Goal: Task Accomplishment & Management: Complete application form

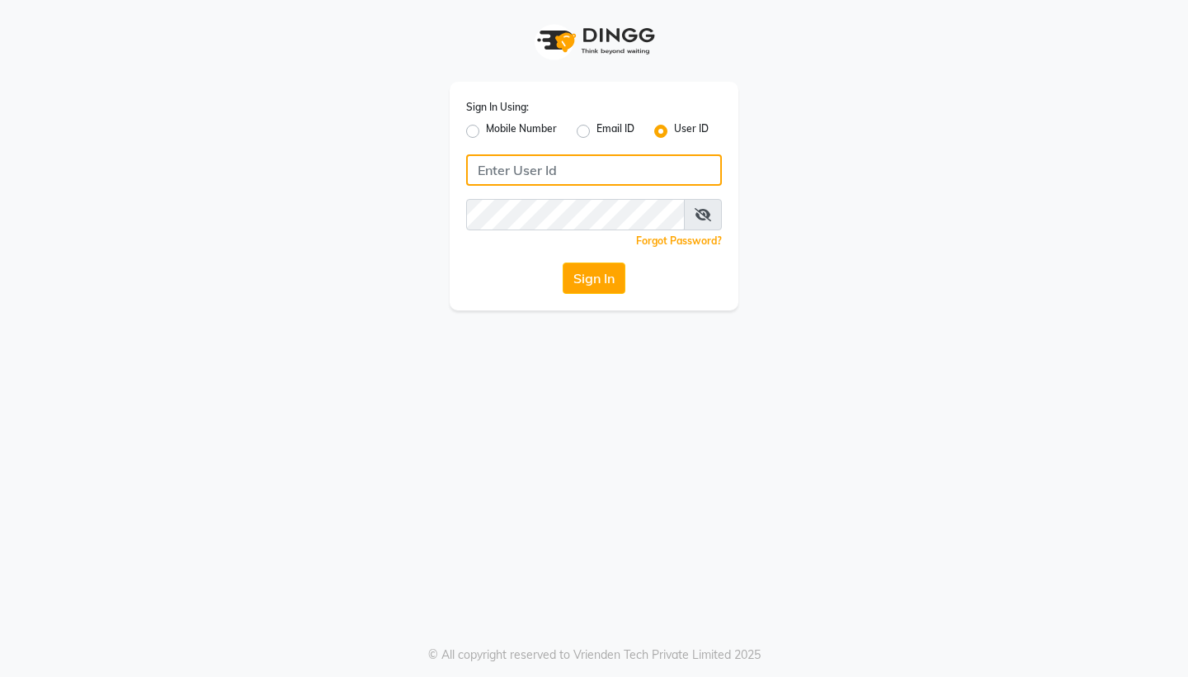
click at [502, 167] on input "Username" at bounding box center [594, 169] width 256 height 31
type input "fiesta"
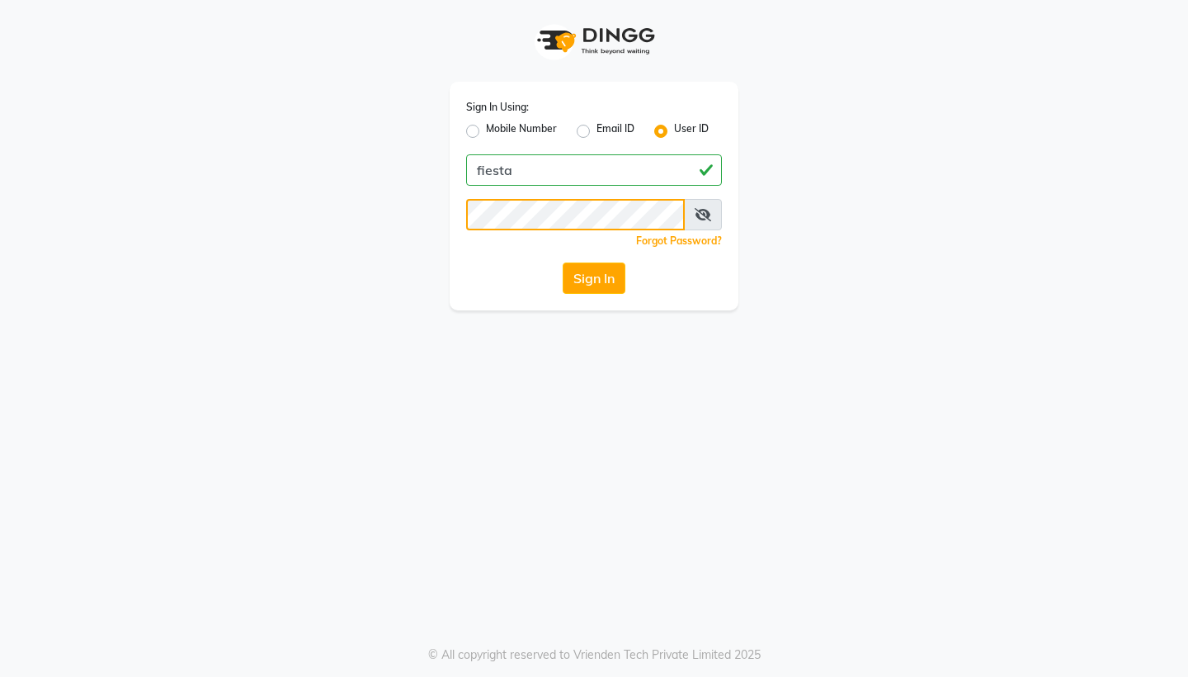
click at [593, 278] on button "Sign In" at bounding box center [594, 277] width 63 height 31
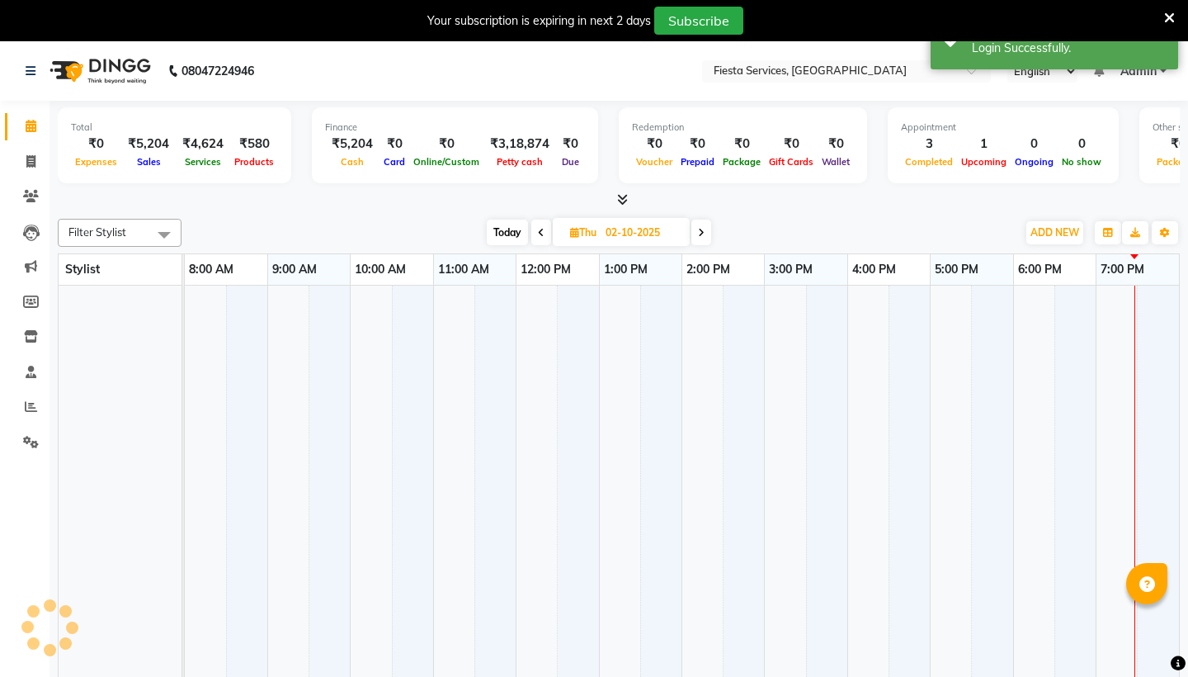
select select "en"
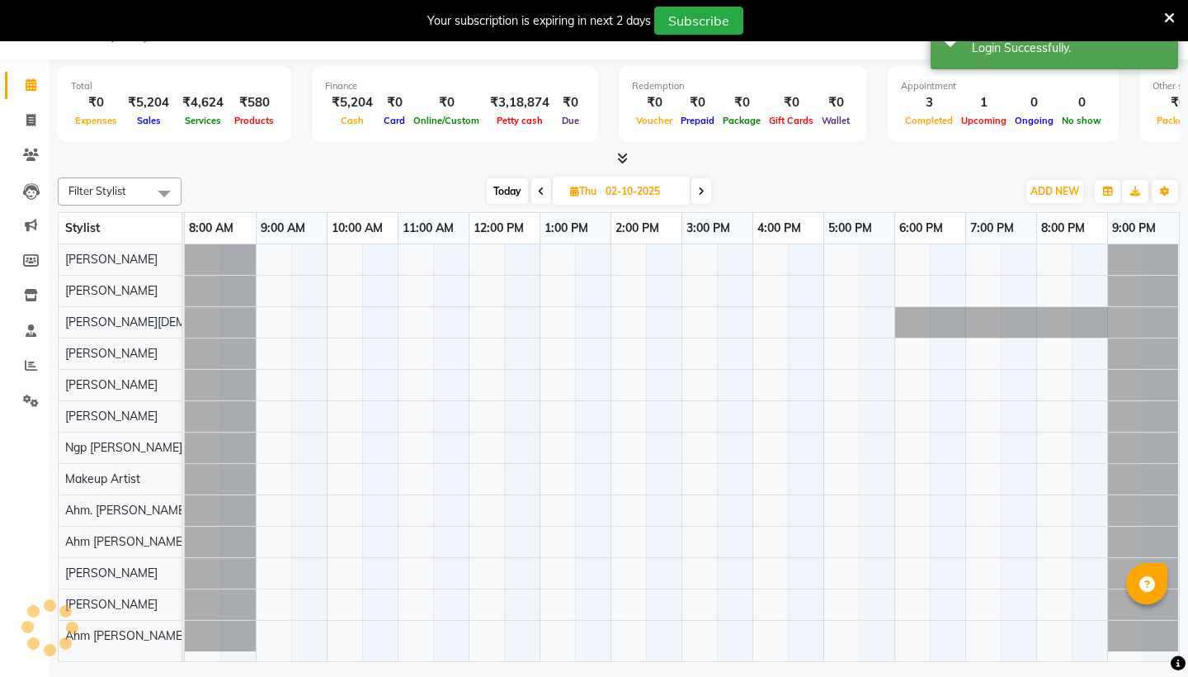
scroll to position [41, 0]
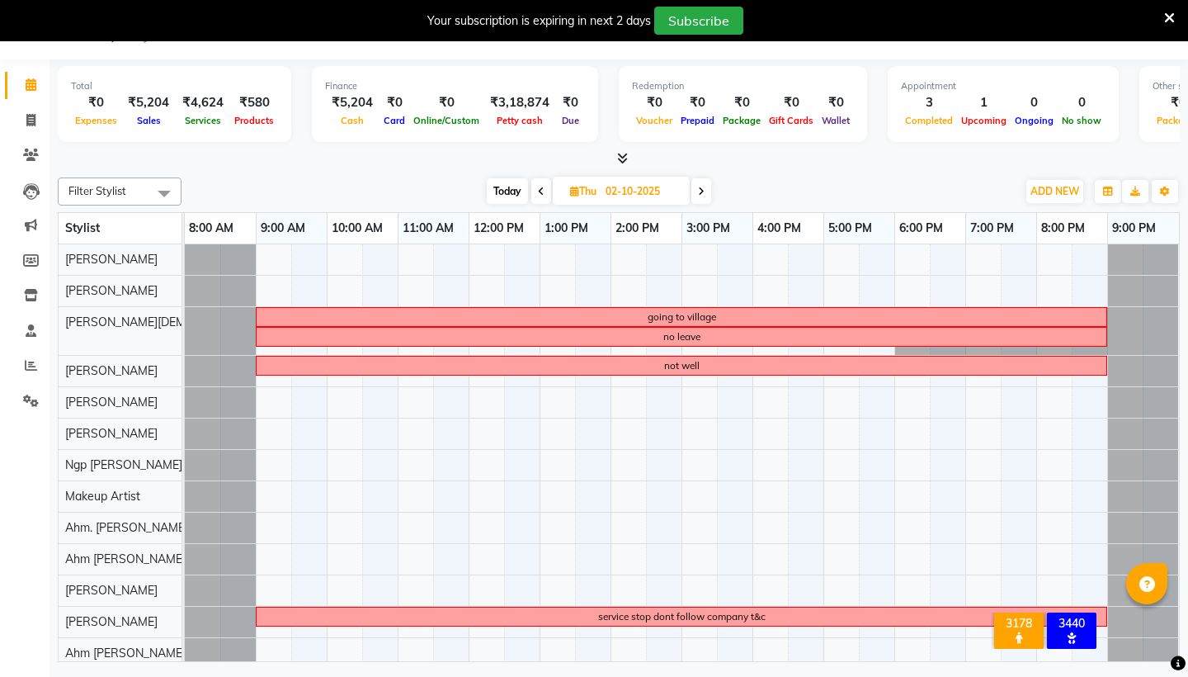
click at [501, 190] on span "Today" at bounding box center [507, 191] width 41 height 26
type input "01-10-2025"
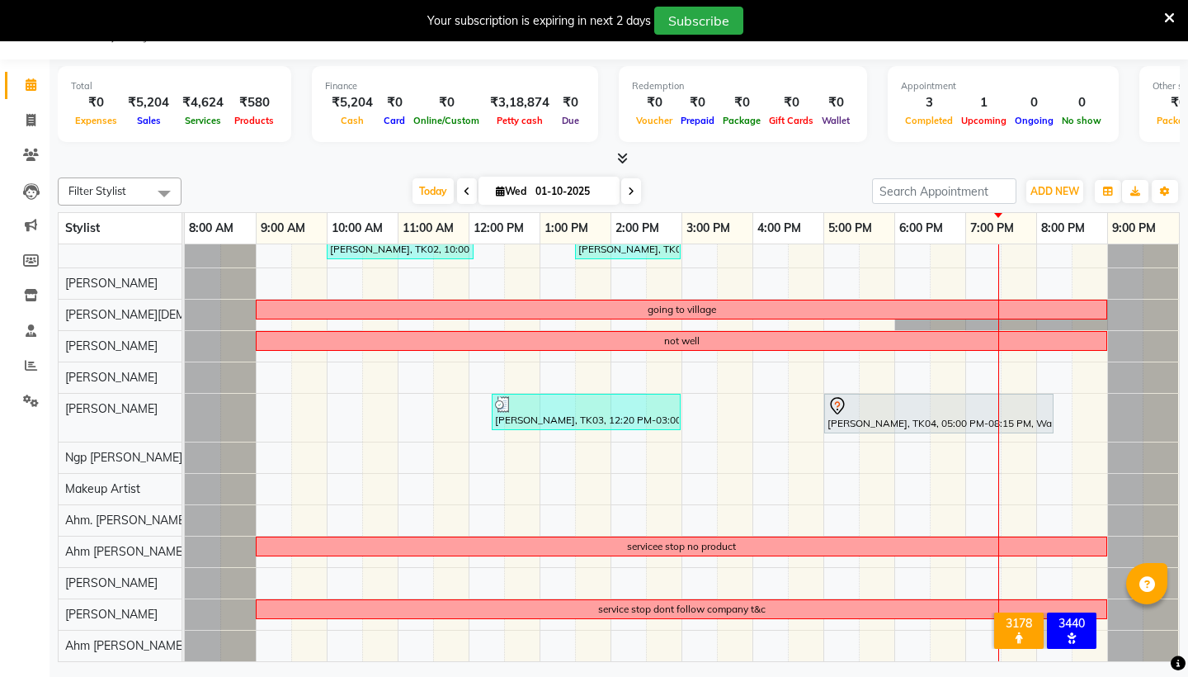
scroll to position [21, 0]
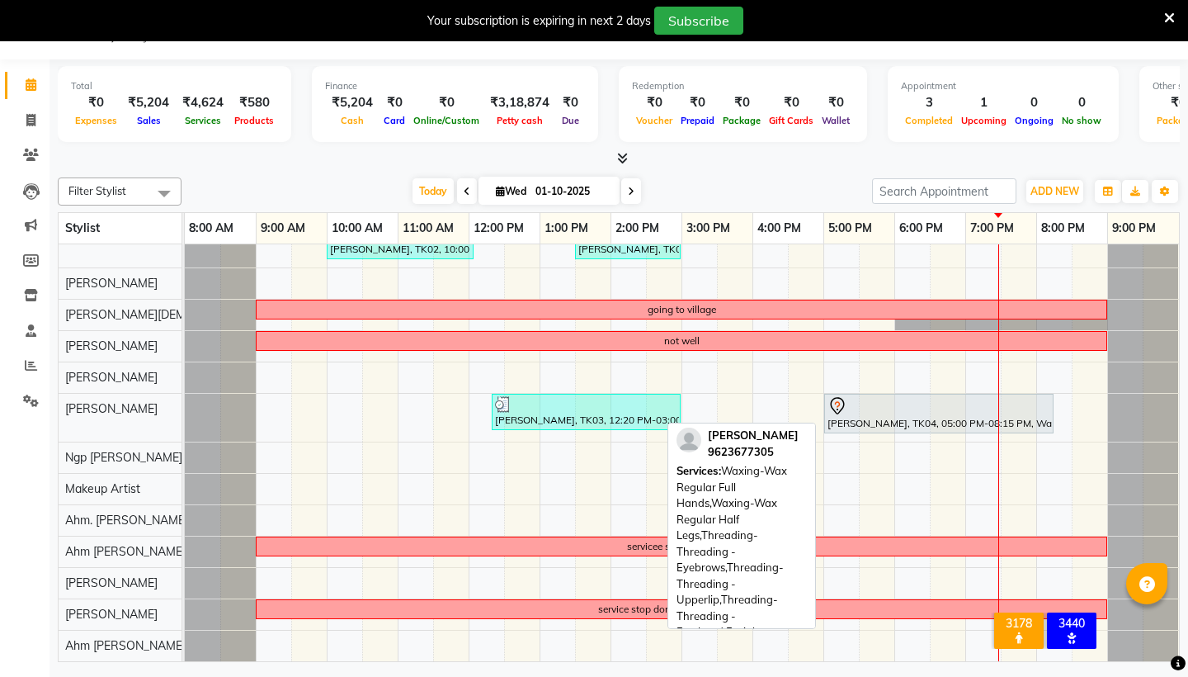
click at [870, 408] on div at bounding box center [939, 406] width 223 height 20
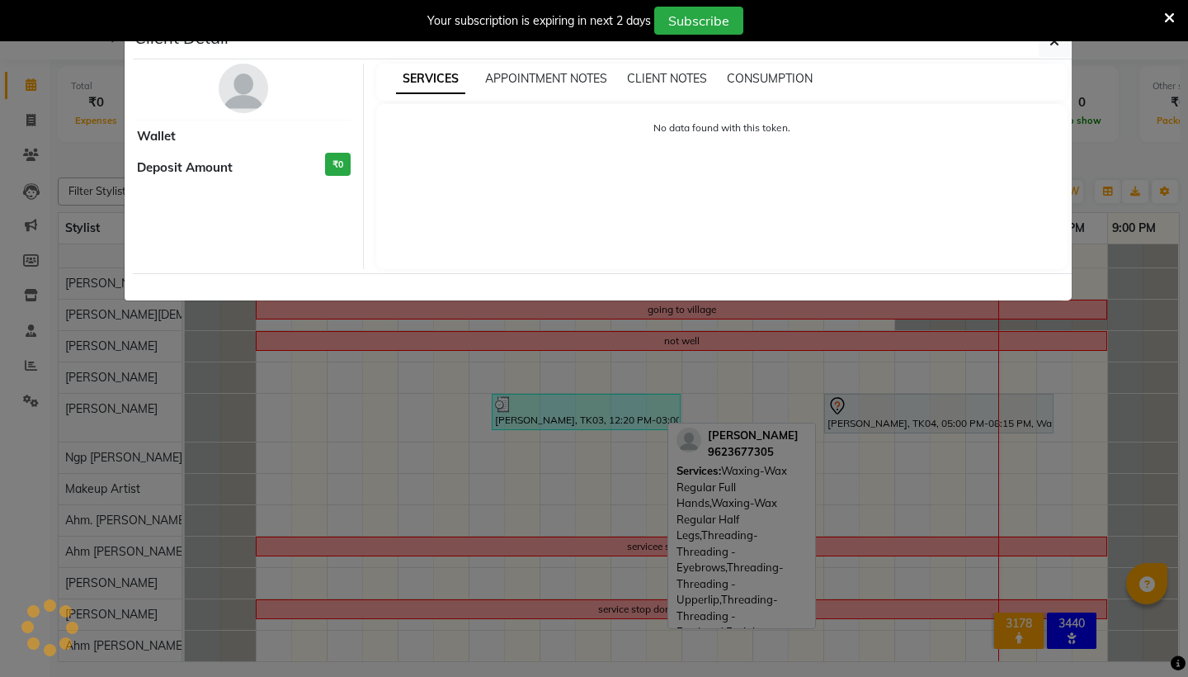
select select "7"
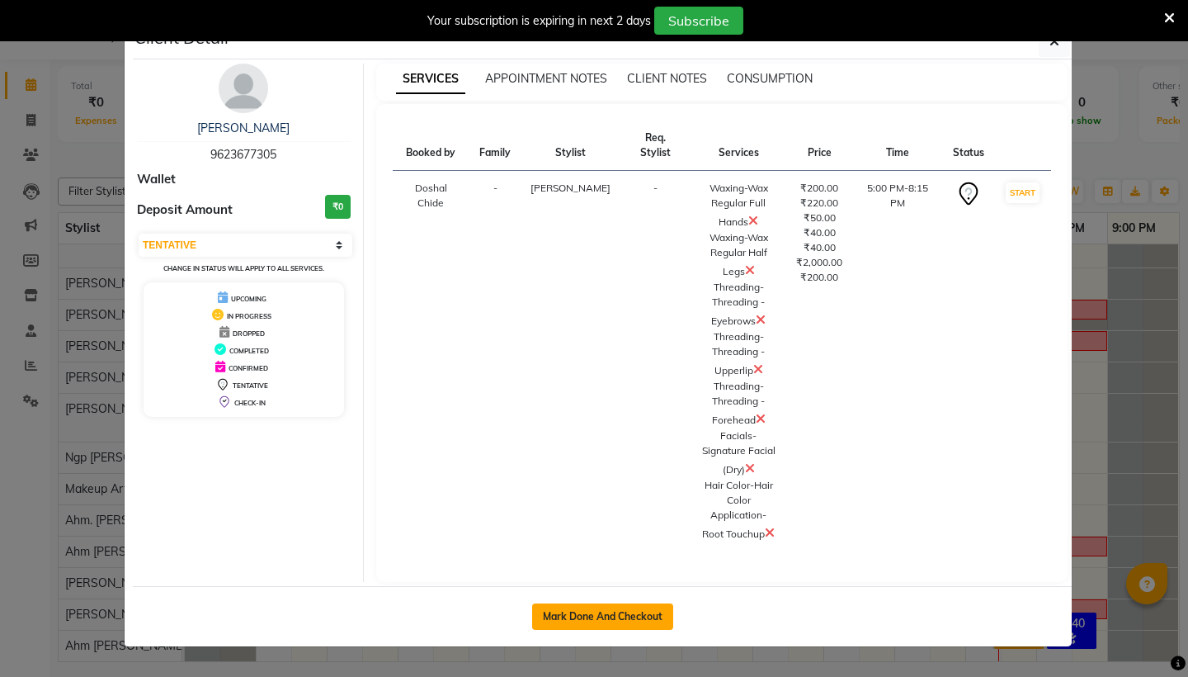
click at [605, 611] on button "Mark Done And Checkout" at bounding box center [602, 616] width 141 height 26
select select "service"
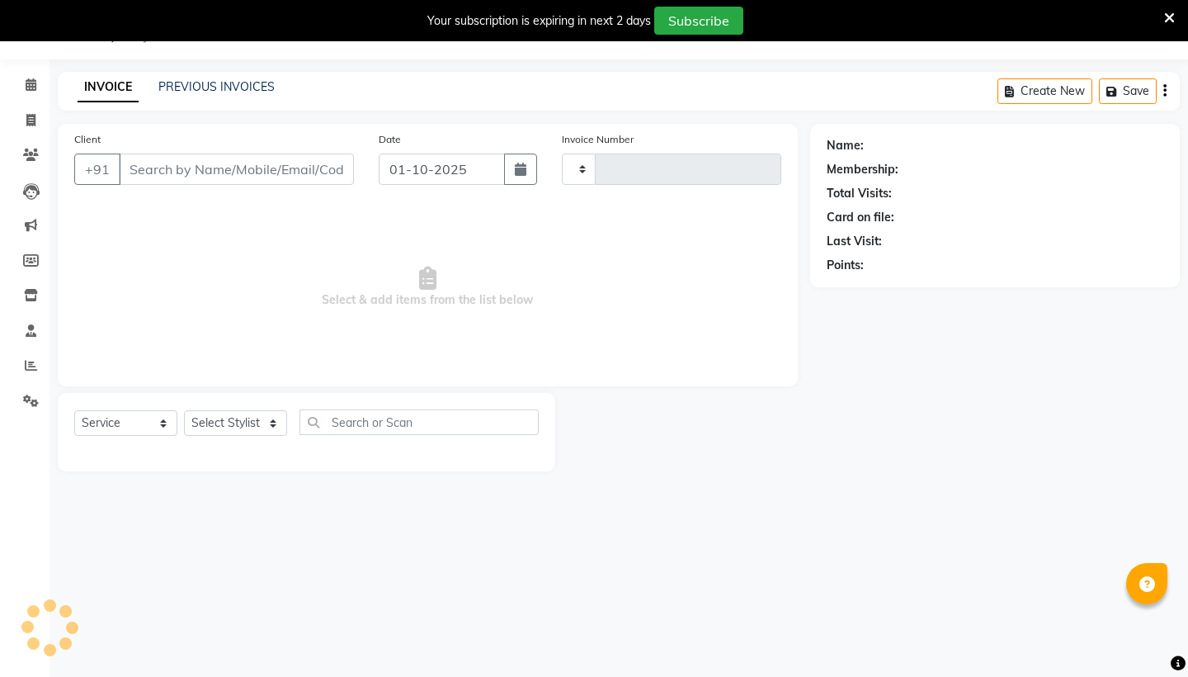
type input "1223"
select select "4929"
type input "9623677305"
select select "82617"
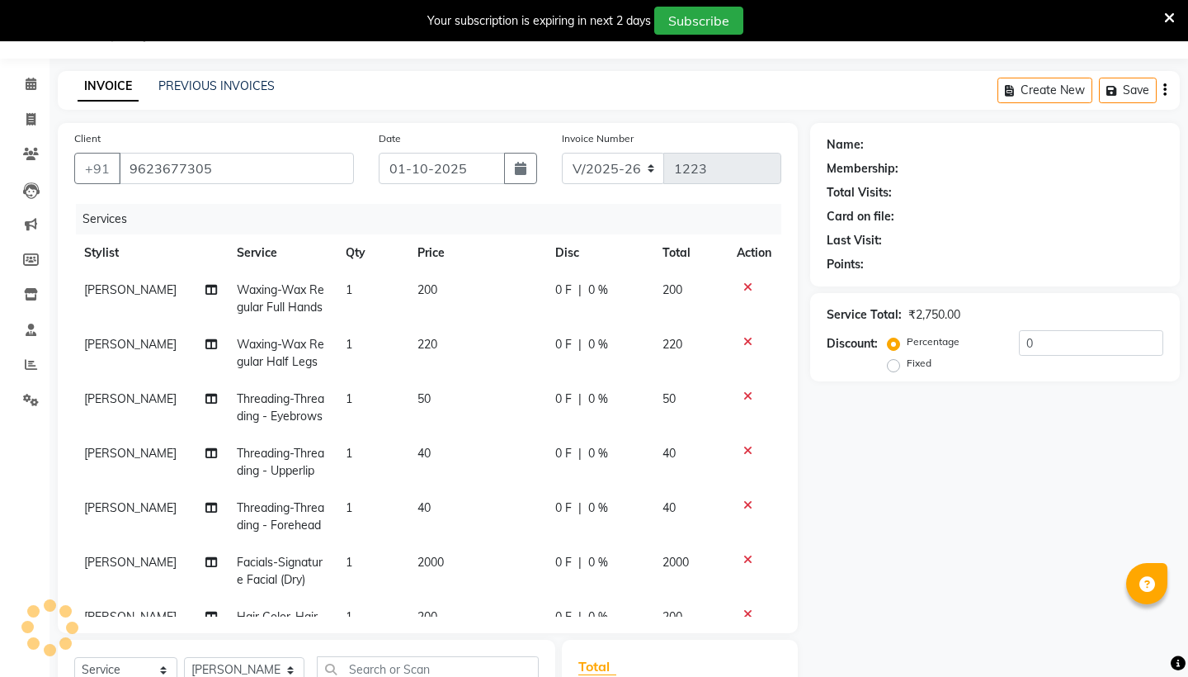
scroll to position [41, 0]
click at [749, 286] on icon at bounding box center [747, 288] width 9 height 12
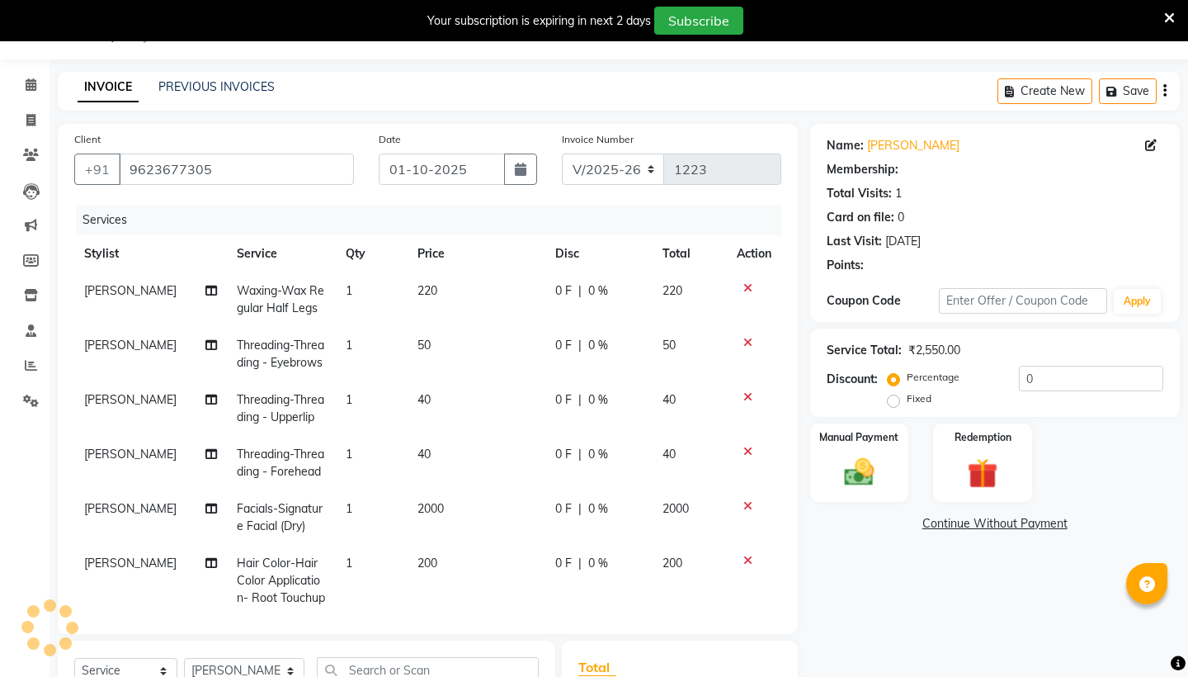
click at [749, 286] on icon at bounding box center [747, 288] width 9 height 12
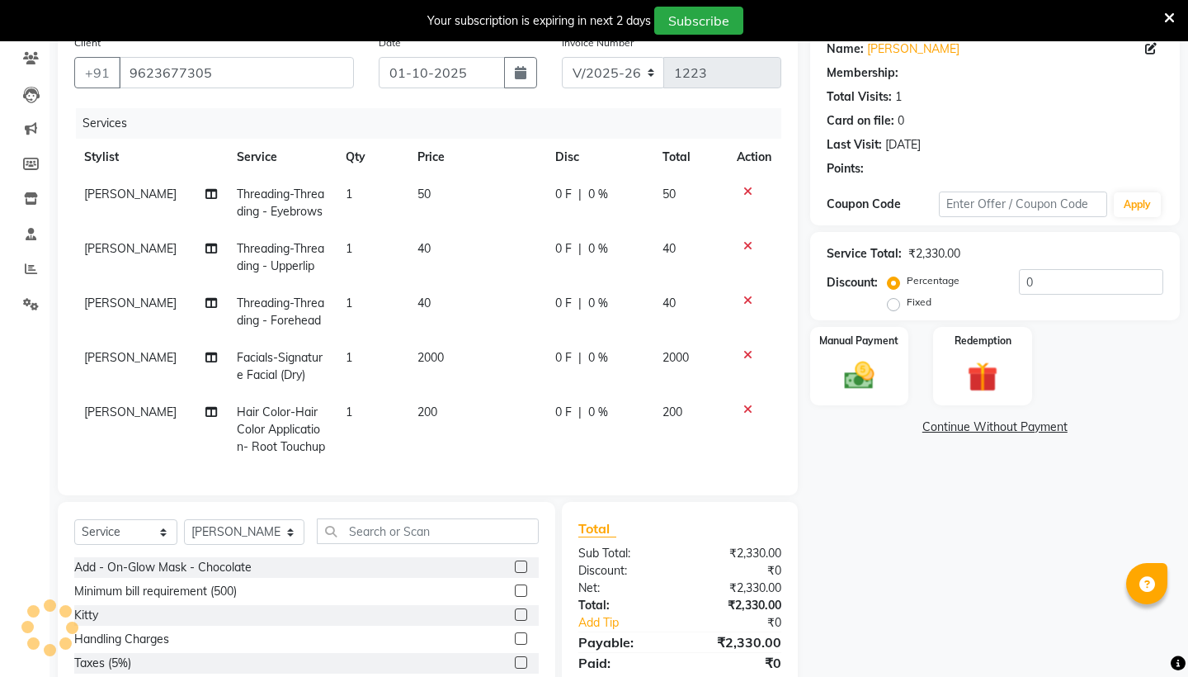
scroll to position [139, 0]
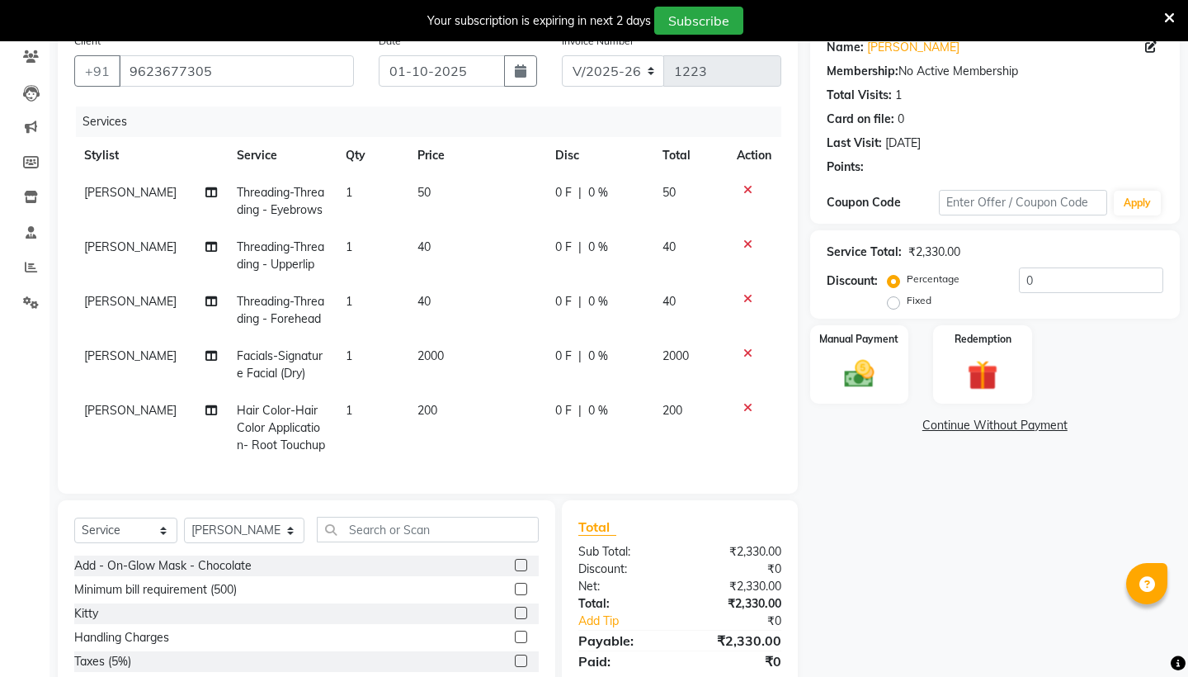
click at [563, 365] on span "0 F" at bounding box center [563, 355] width 17 height 17
select select "82617"
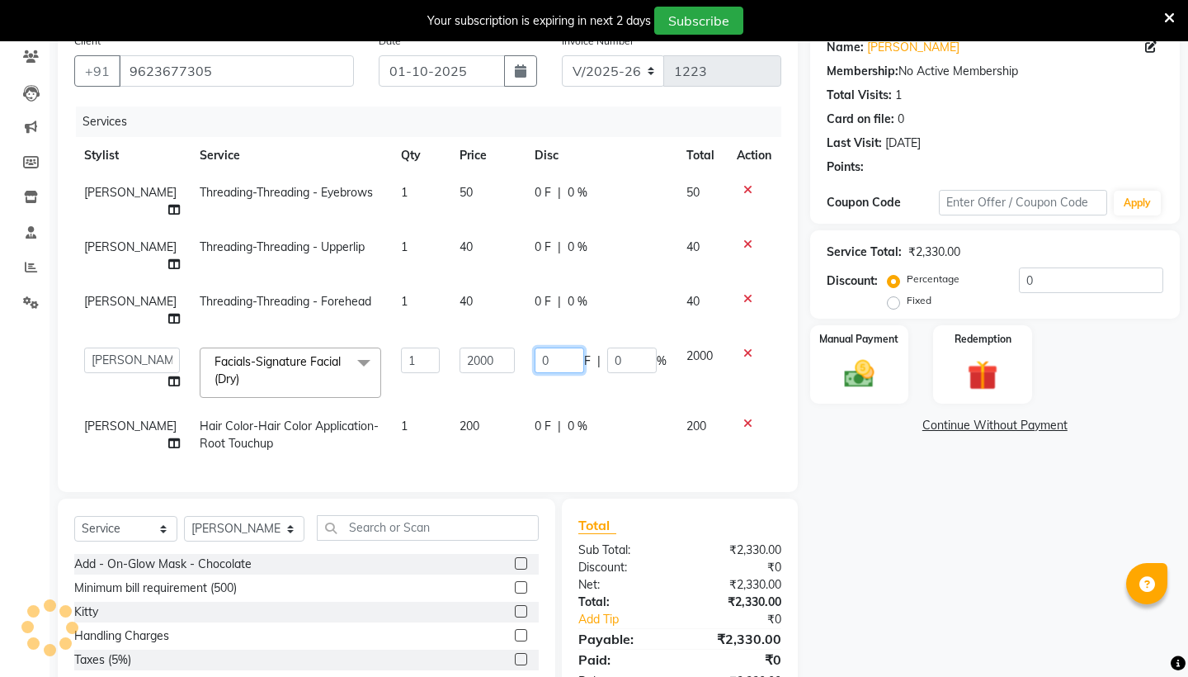
click at [547, 357] on input "0" at bounding box center [560, 360] width 50 height 26
type input "401"
click at [745, 302] on td at bounding box center [754, 310] width 54 height 54
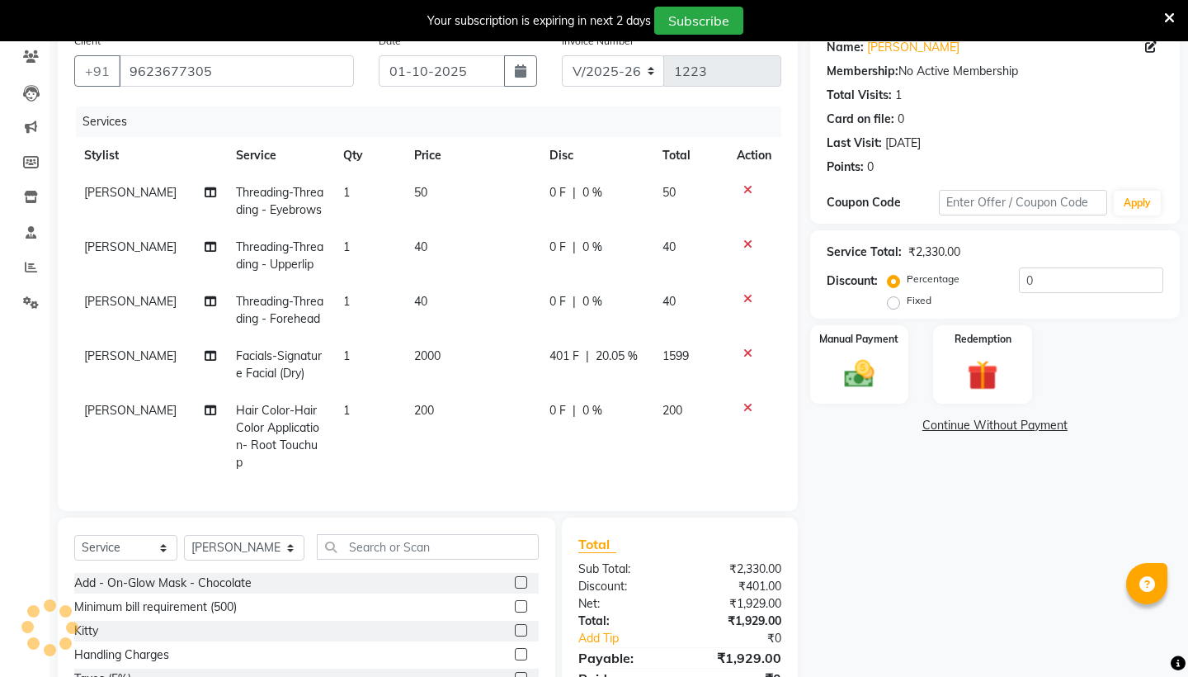
click at [746, 304] on icon at bounding box center [747, 299] width 9 height 12
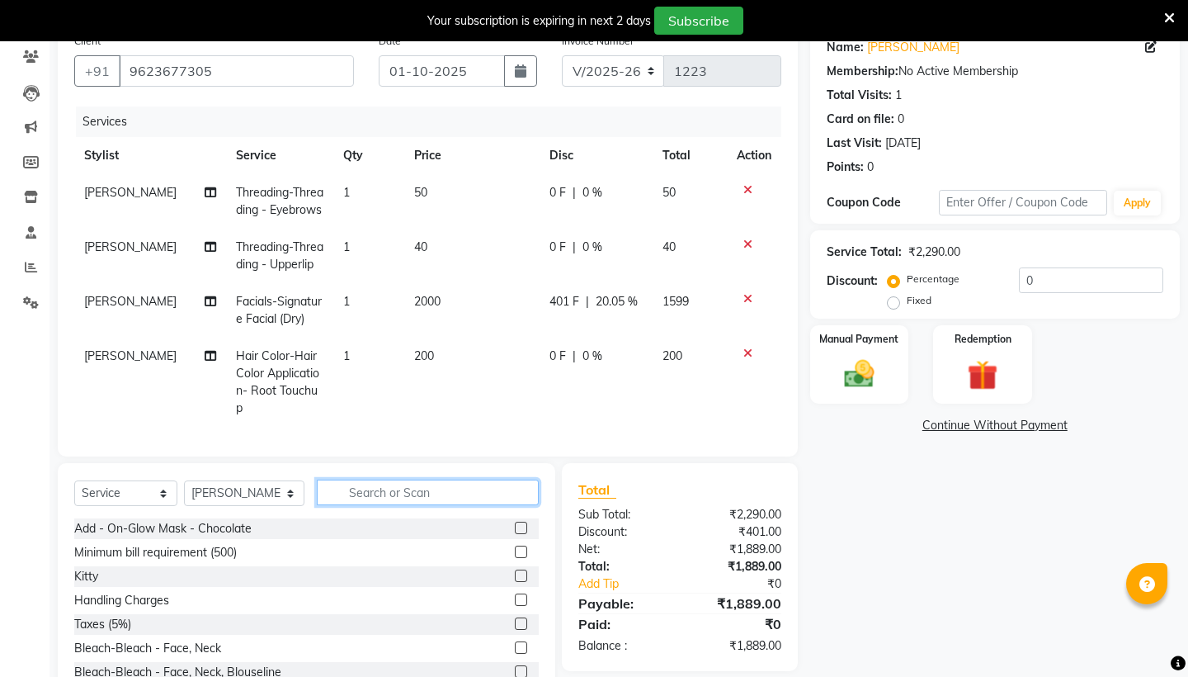
click at [344, 490] on input "text" at bounding box center [428, 492] width 222 height 26
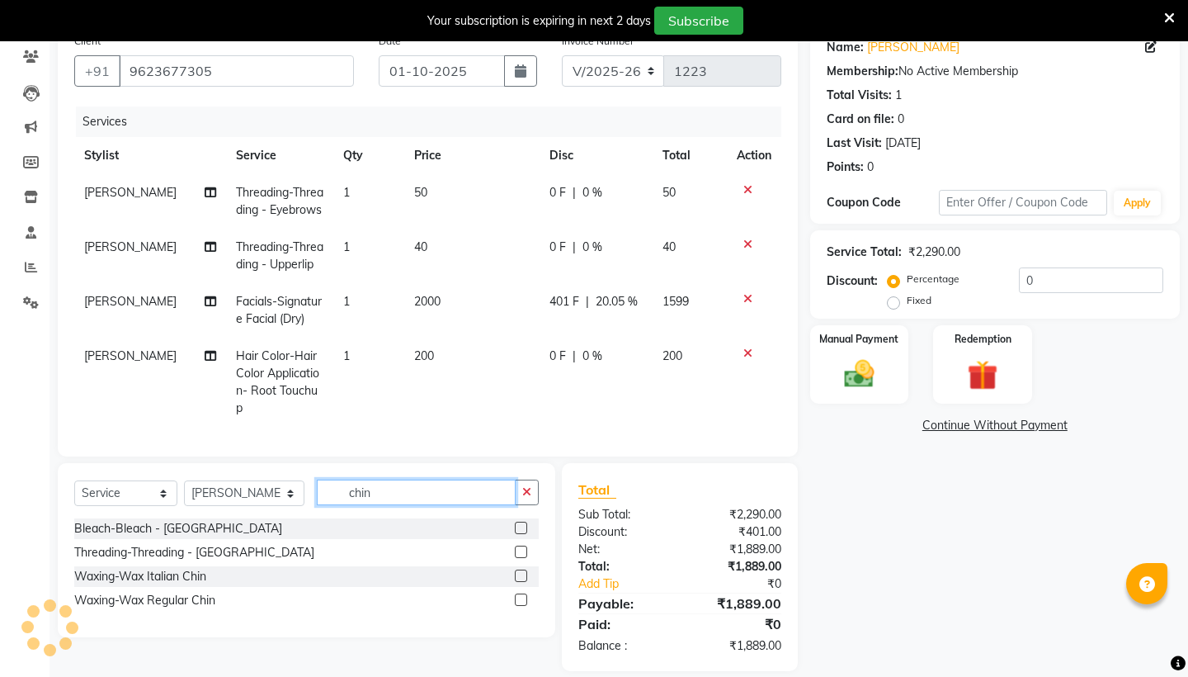
type input "chin"
click at [521, 547] on label at bounding box center [521, 551] width 12 height 12
click at [521, 547] on input "checkbox" at bounding box center [520, 552] width 11 height 11
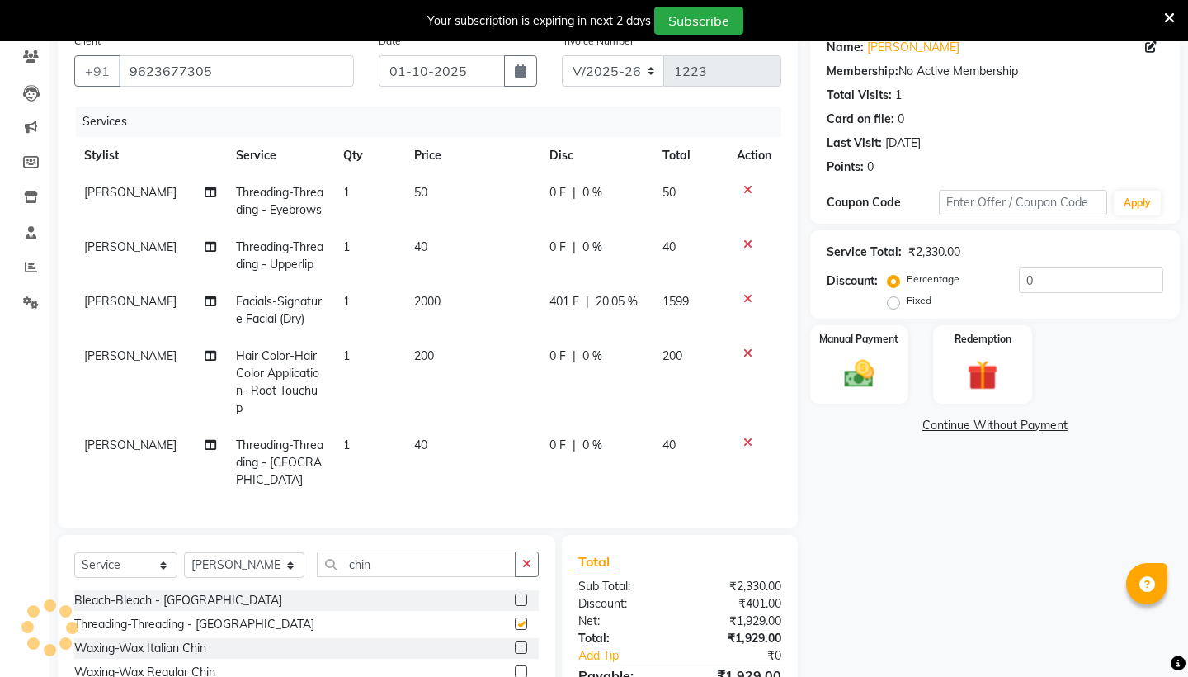
checkbox input "false"
click at [413, 551] on input "chin" at bounding box center [416, 564] width 199 height 26
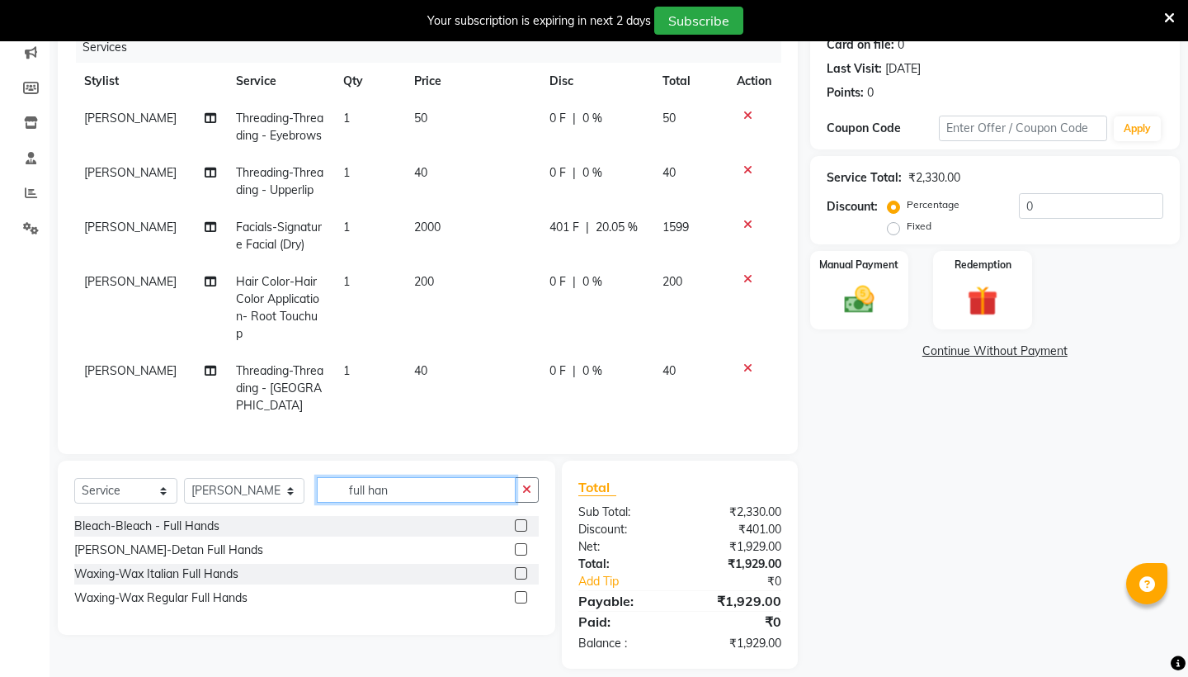
scroll to position [213, 0]
type input "full han"
click at [522, 568] on label at bounding box center [521, 574] width 12 height 12
click at [522, 569] on input "checkbox" at bounding box center [520, 574] width 11 height 11
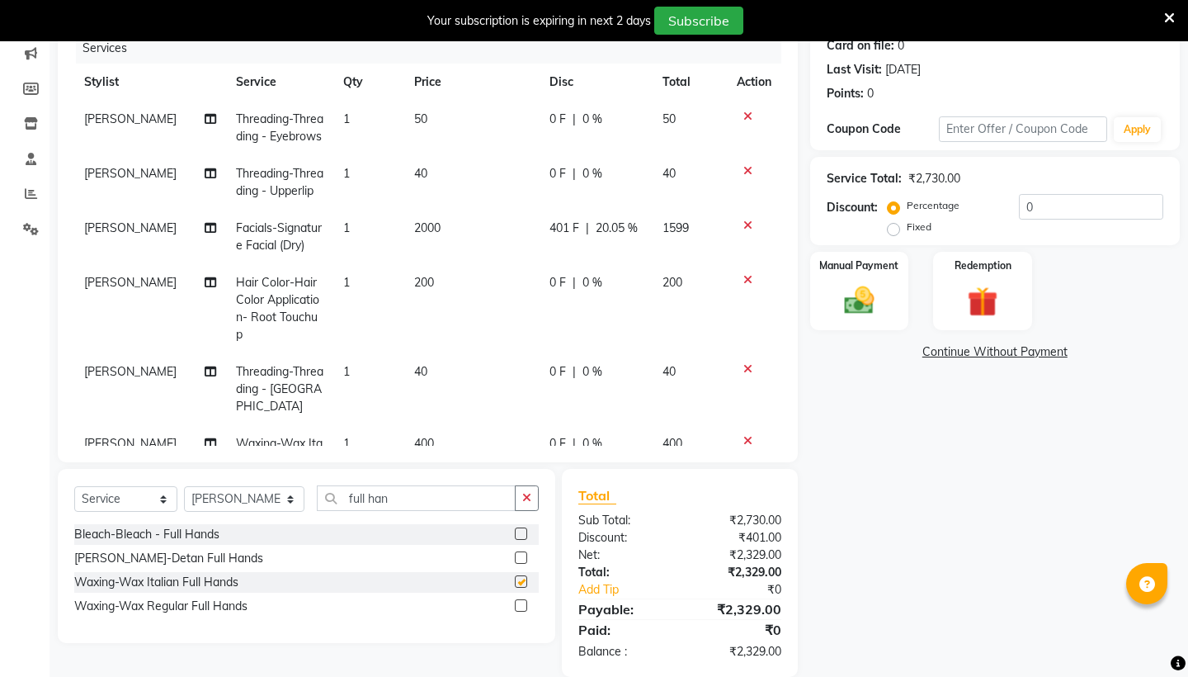
checkbox input "false"
click at [432, 499] on input "full han" at bounding box center [416, 498] width 199 height 26
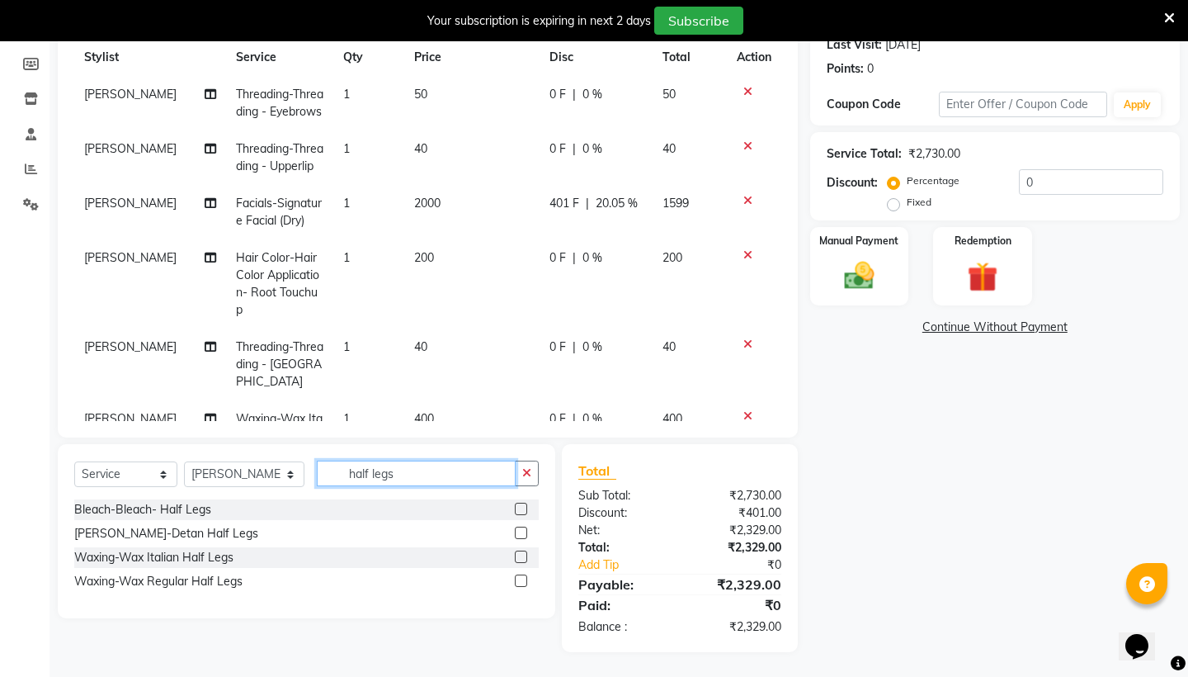
scroll to position [238, 0]
type input "half legs"
click at [521, 557] on label at bounding box center [521, 556] width 12 height 12
click at [521, 557] on input "checkbox" at bounding box center [520, 557] width 11 height 11
checkbox input "false"
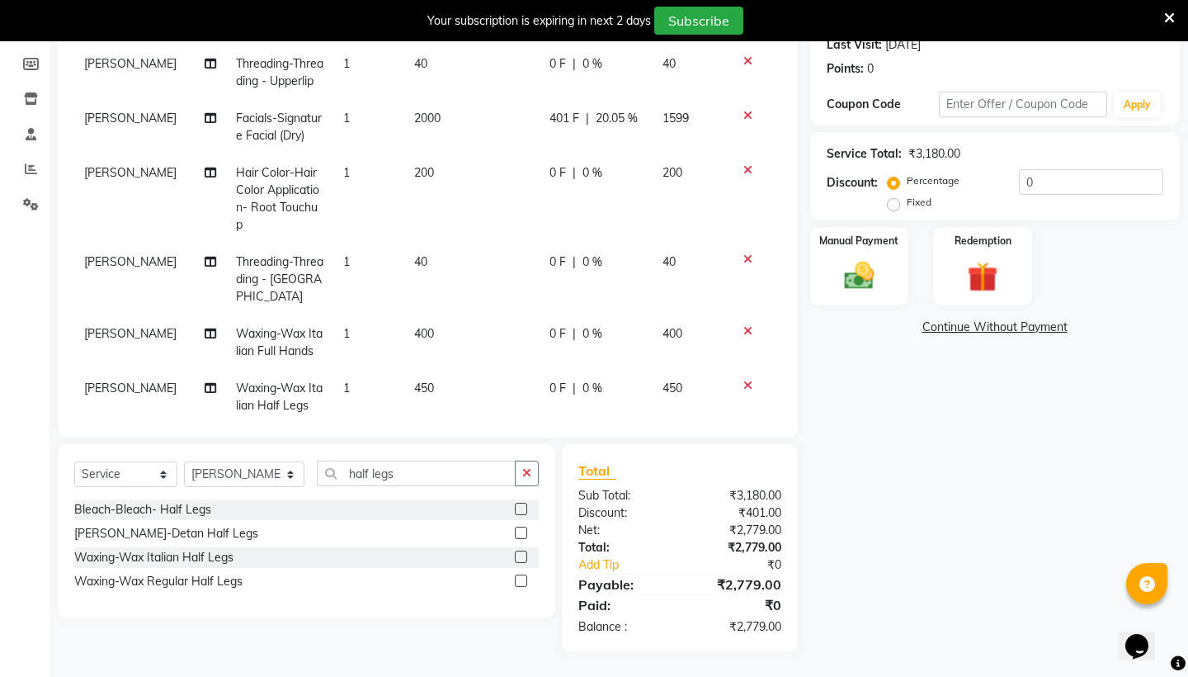
scroll to position [84, 0]
click at [395, 478] on input "half legs" at bounding box center [416, 473] width 199 height 26
type input "under"
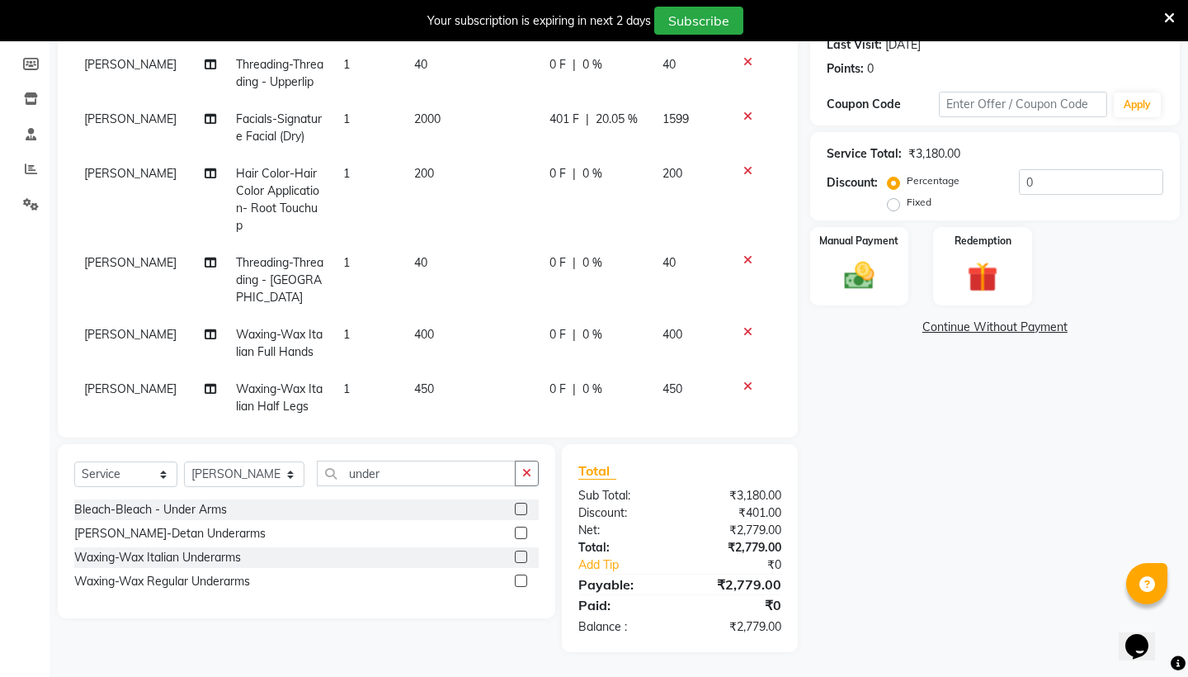
click at [522, 562] on label at bounding box center [521, 556] width 12 height 12
click at [522, 562] on input "checkbox" at bounding box center [520, 557] width 11 height 11
checkbox input "false"
click at [865, 291] on img at bounding box center [858, 275] width 51 height 36
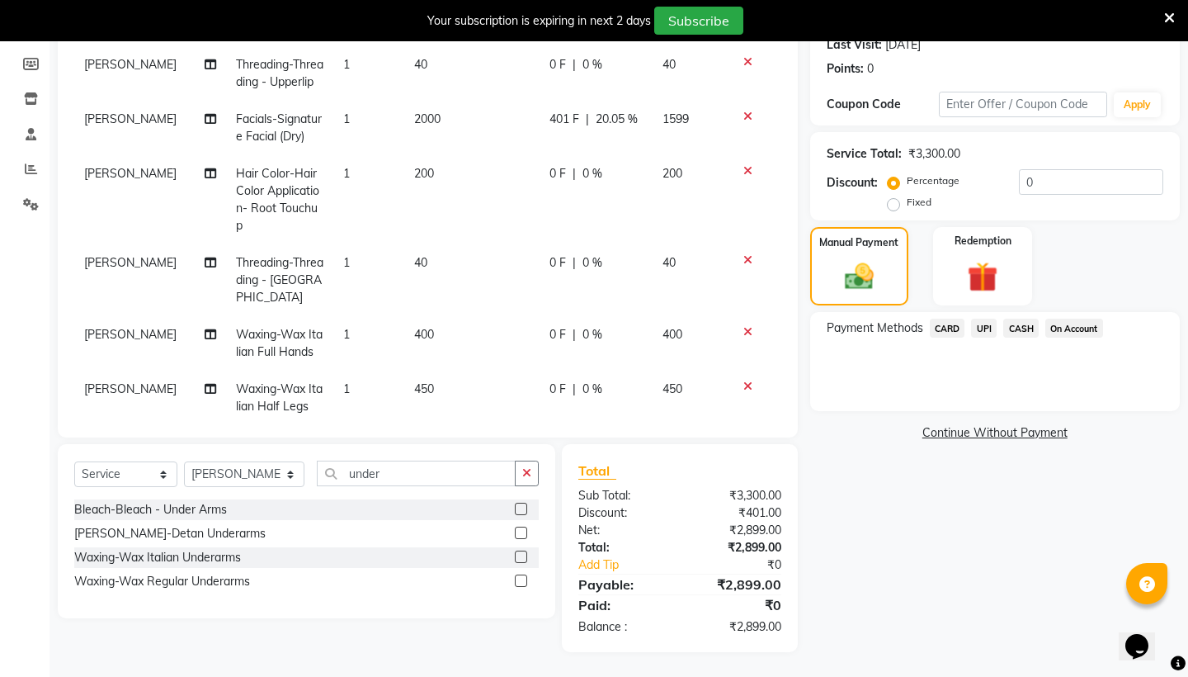
click at [993, 431] on link "Continue Without Payment" at bounding box center [995, 432] width 363 height 17
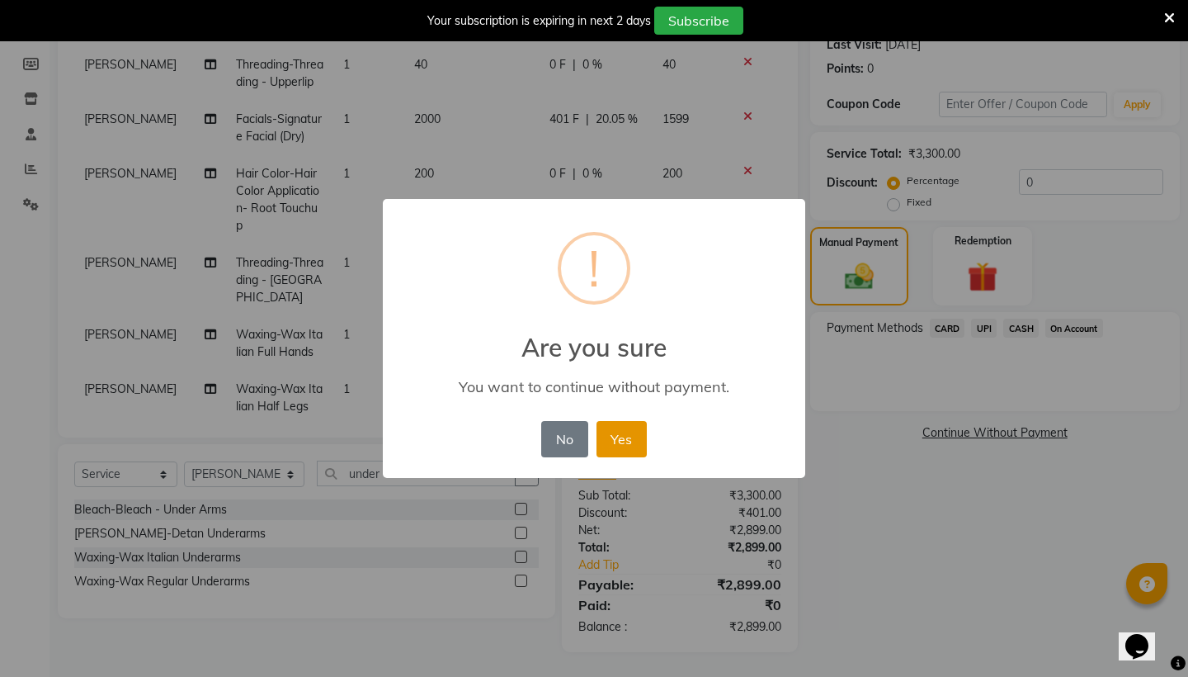
click at [623, 432] on button "Yes" at bounding box center [622, 439] width 50 height 36
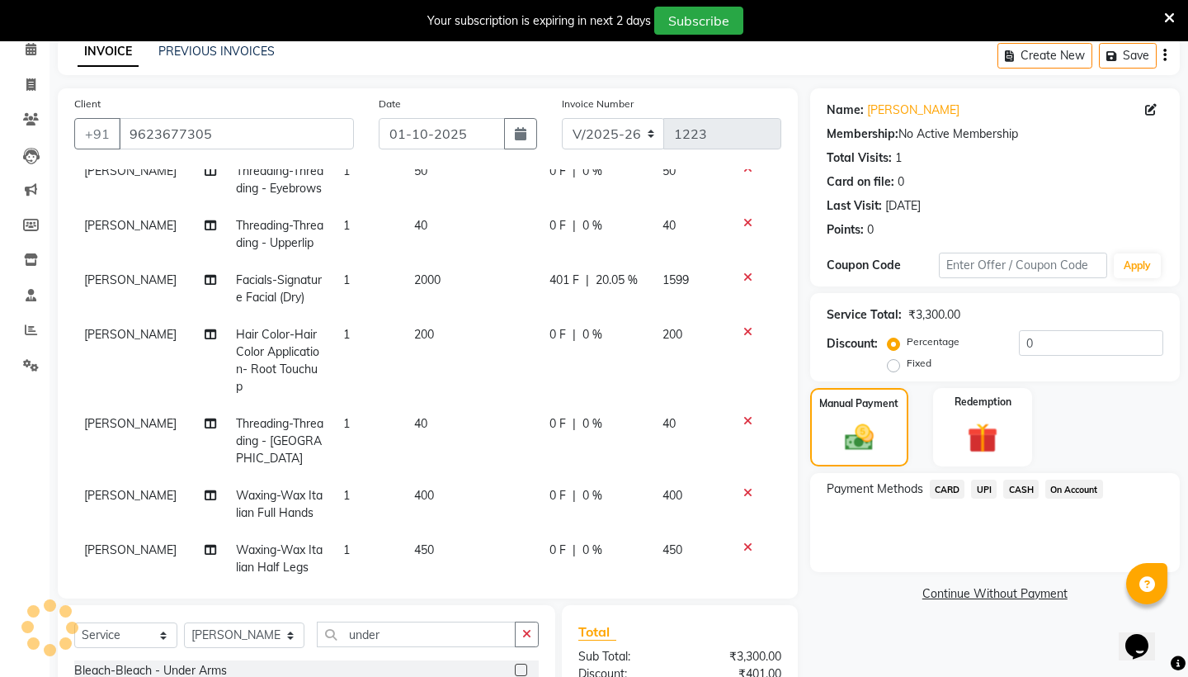
scroll to position [75, 0]
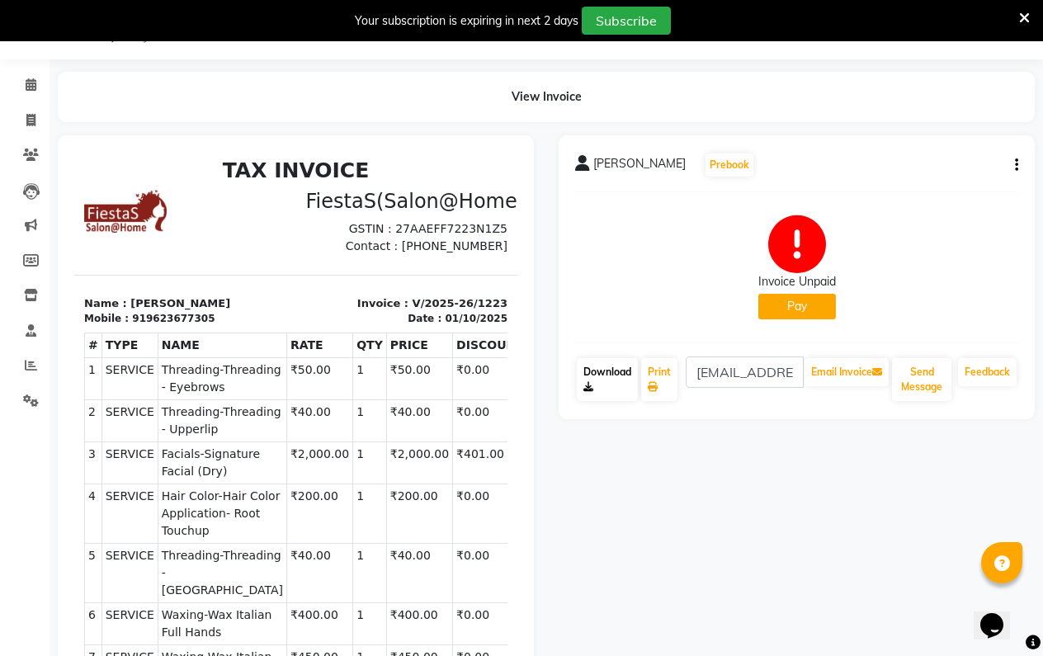
click at [592, 380] on link "Download" at bounding box center [607, 379] width 61 height 43
